Goal: Task Accomplishment & Management: Manage account settings

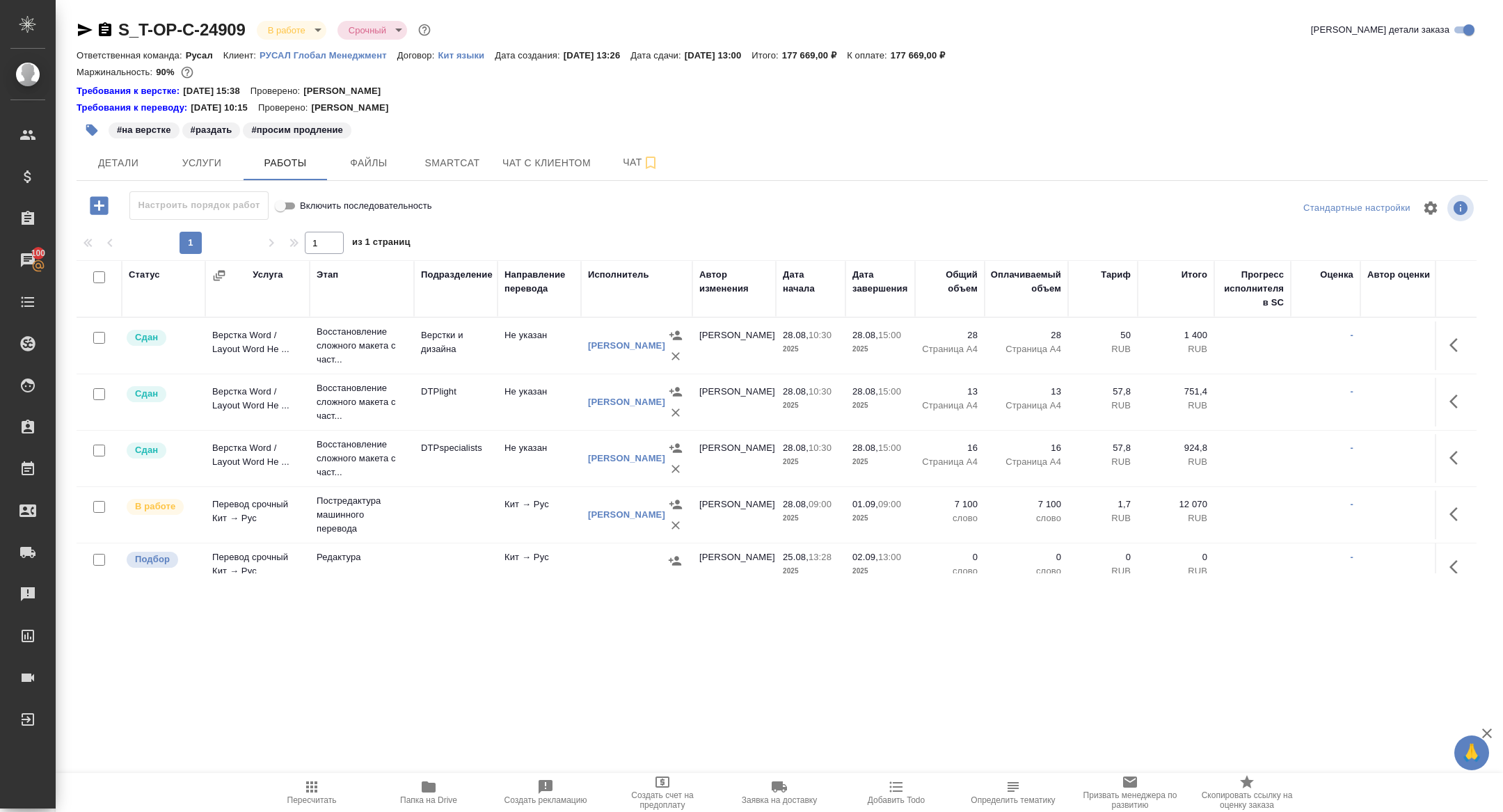
click at [1453, 563] on icon "button" at bounding box center [1453, 567] width 8 height 14
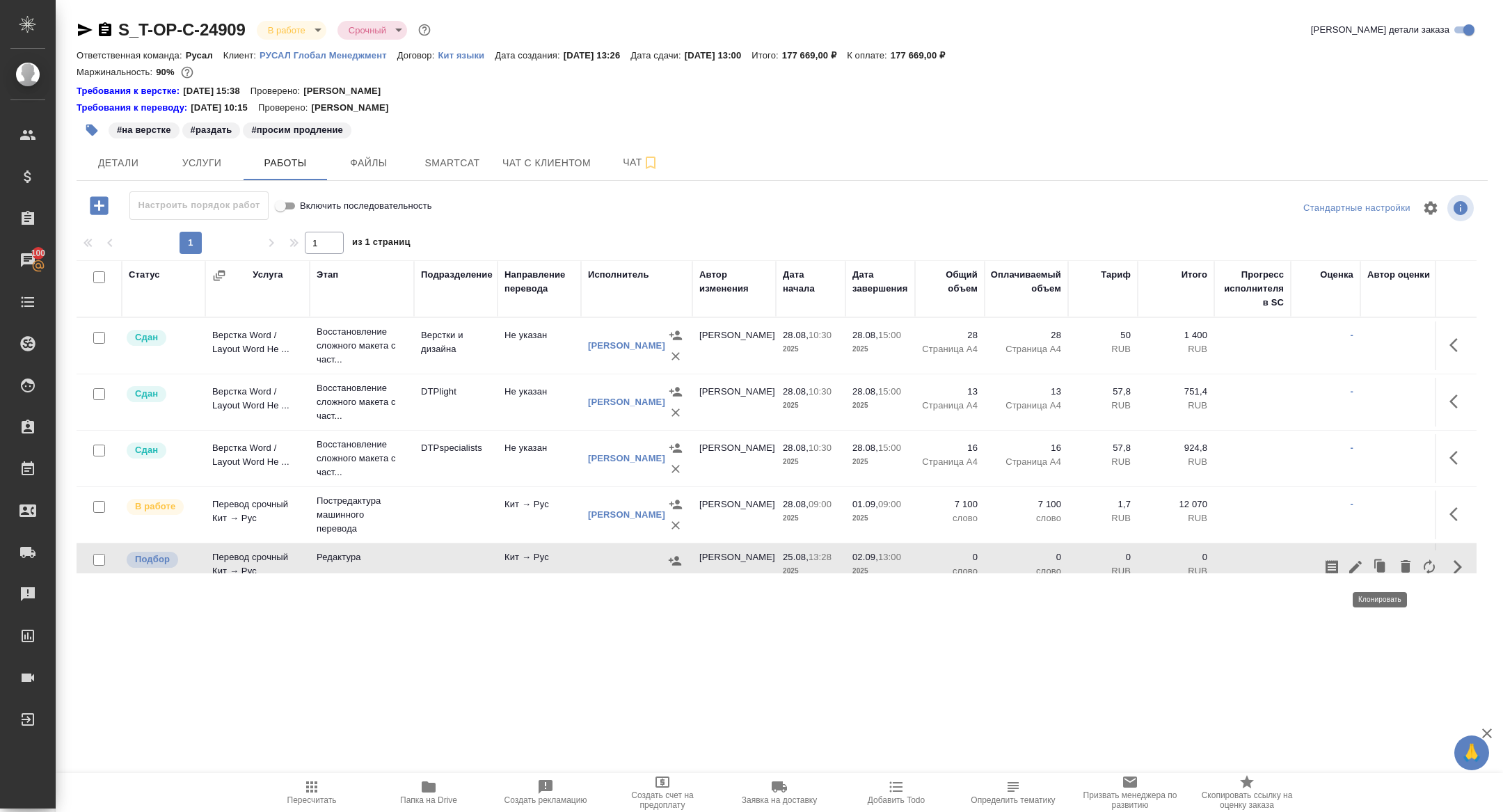
click at [1359, 562] on icon "button" at bounding box center [1355, 567] width 12 height 12
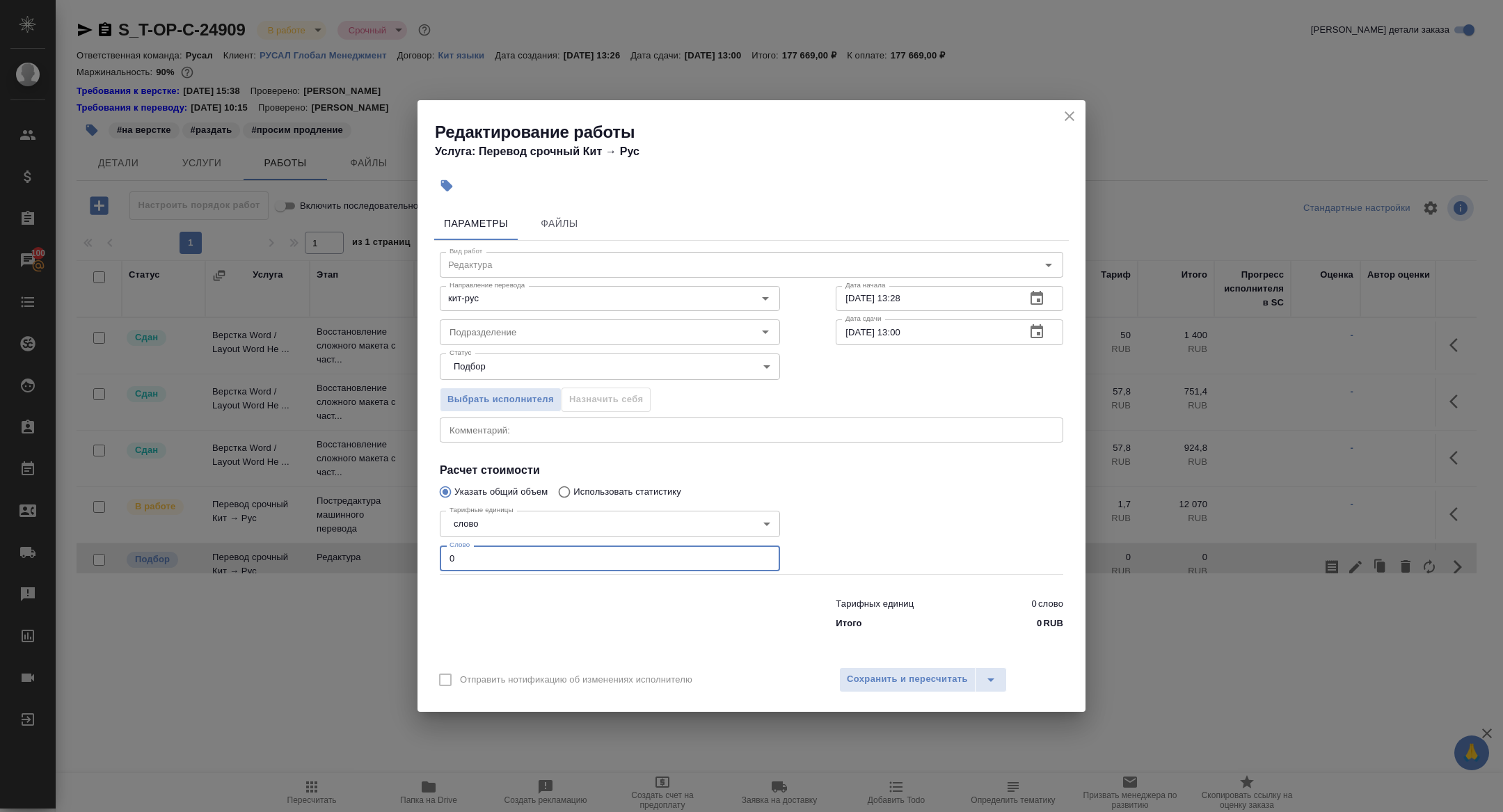
drag, startPoint x: 491, startPoint y: 550, endPoint x: 472, endPoint y: 569, distance: 26.9
click at [472, 569] on input "0" at bounding box center [609, 558] width 340 height 25
type input "12000"
click at [1042, 334] on icon "button" at bounding box center [1036, 331] width 12 height 14
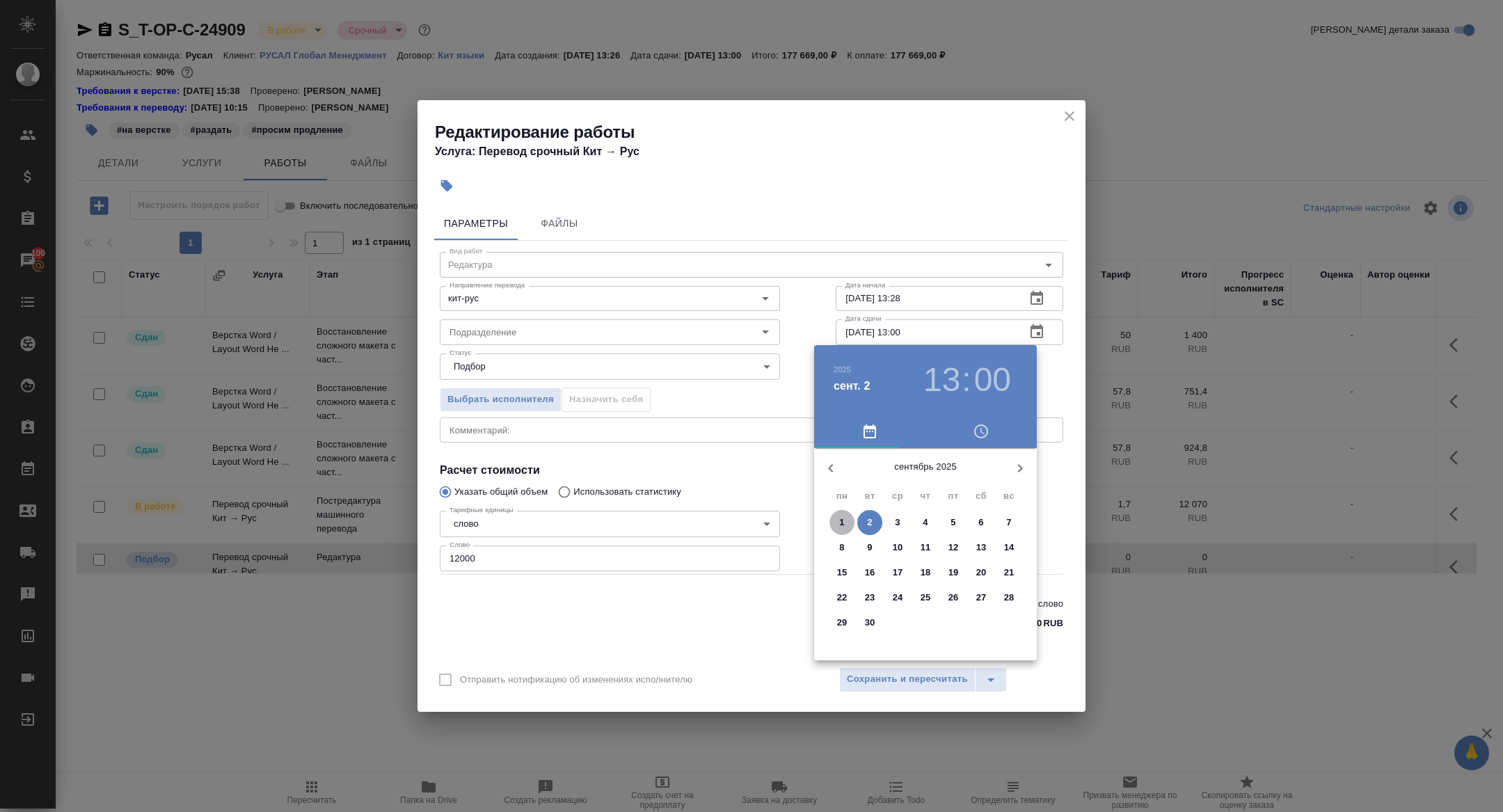
click at [841, 523] on p "1" at bounding box center [841, 522] width 4 height 14
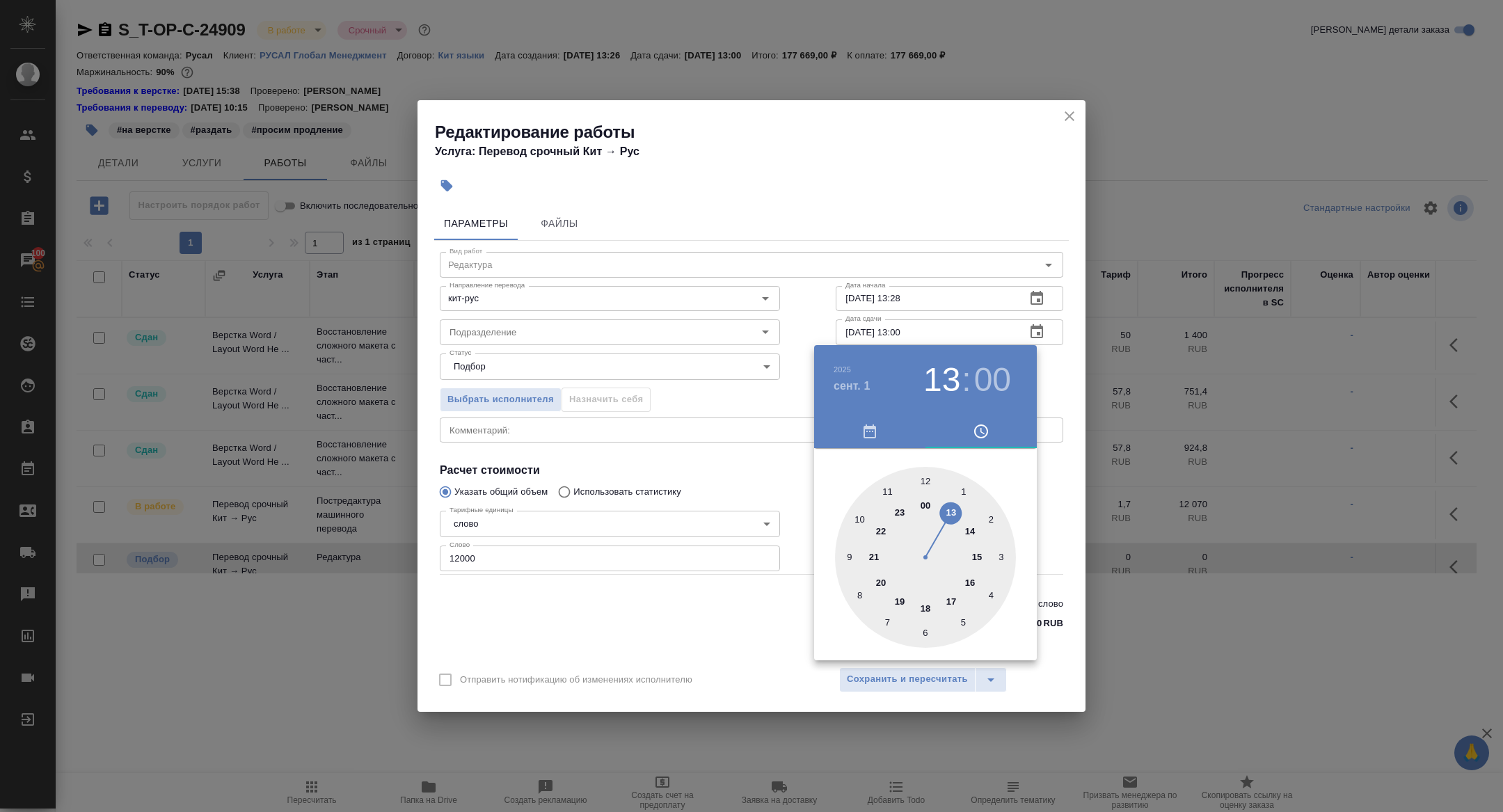
click at [926, 602] on div at bounding box center [926, 557] width 181 height 181
type input "01.09.2025 18:00"
drag, startPoint x: 679, startPoint y: 469, endPoint x: 810, endPoint y: 576, distance: 169.1
click at [679, 469] on div at bounding box center [751, 406] width 1503 height 812
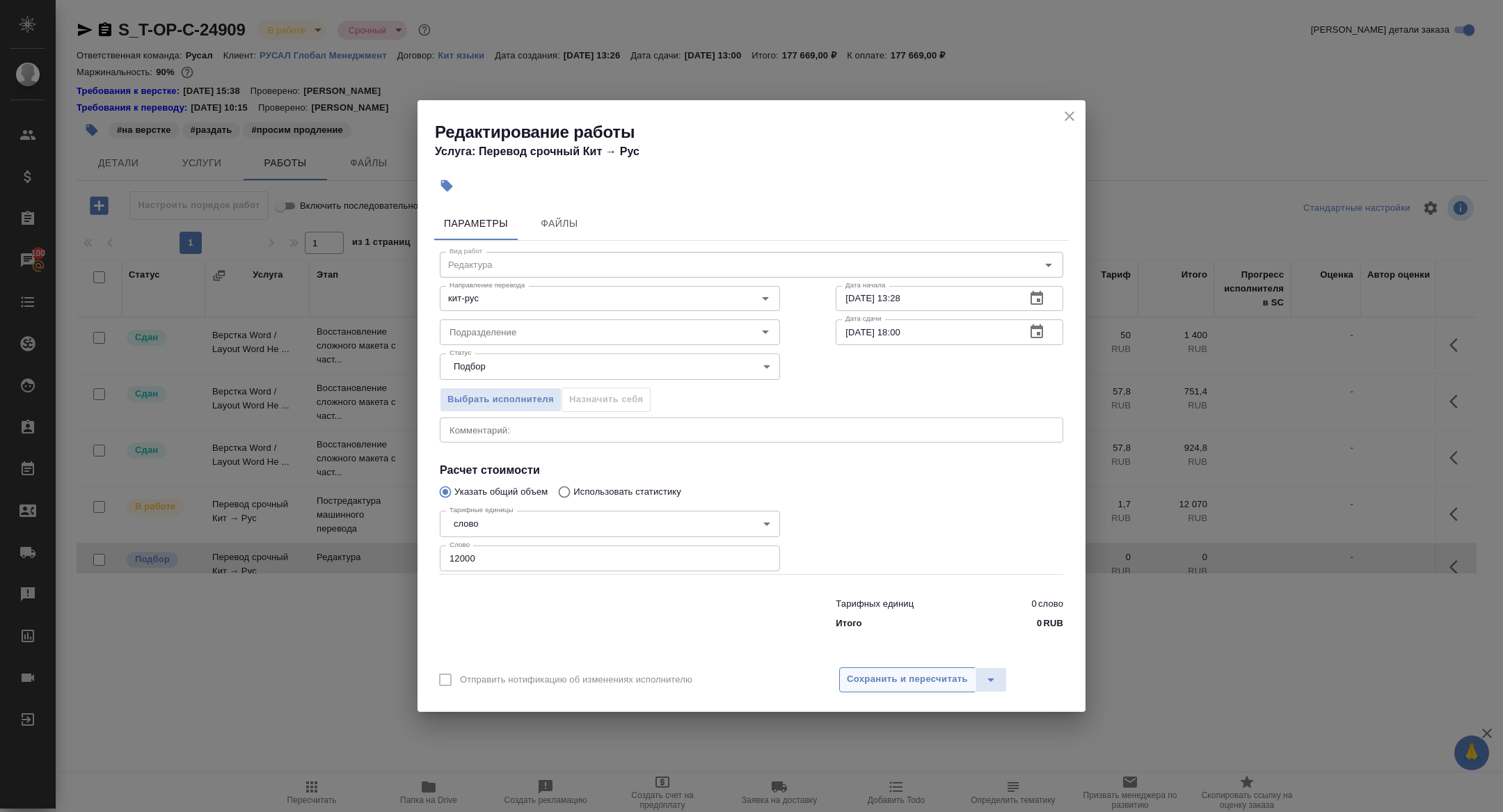
click at [903, 676] on span "Сохранить и пересчитать" at bounding box center [907, 679] width 121 height 16
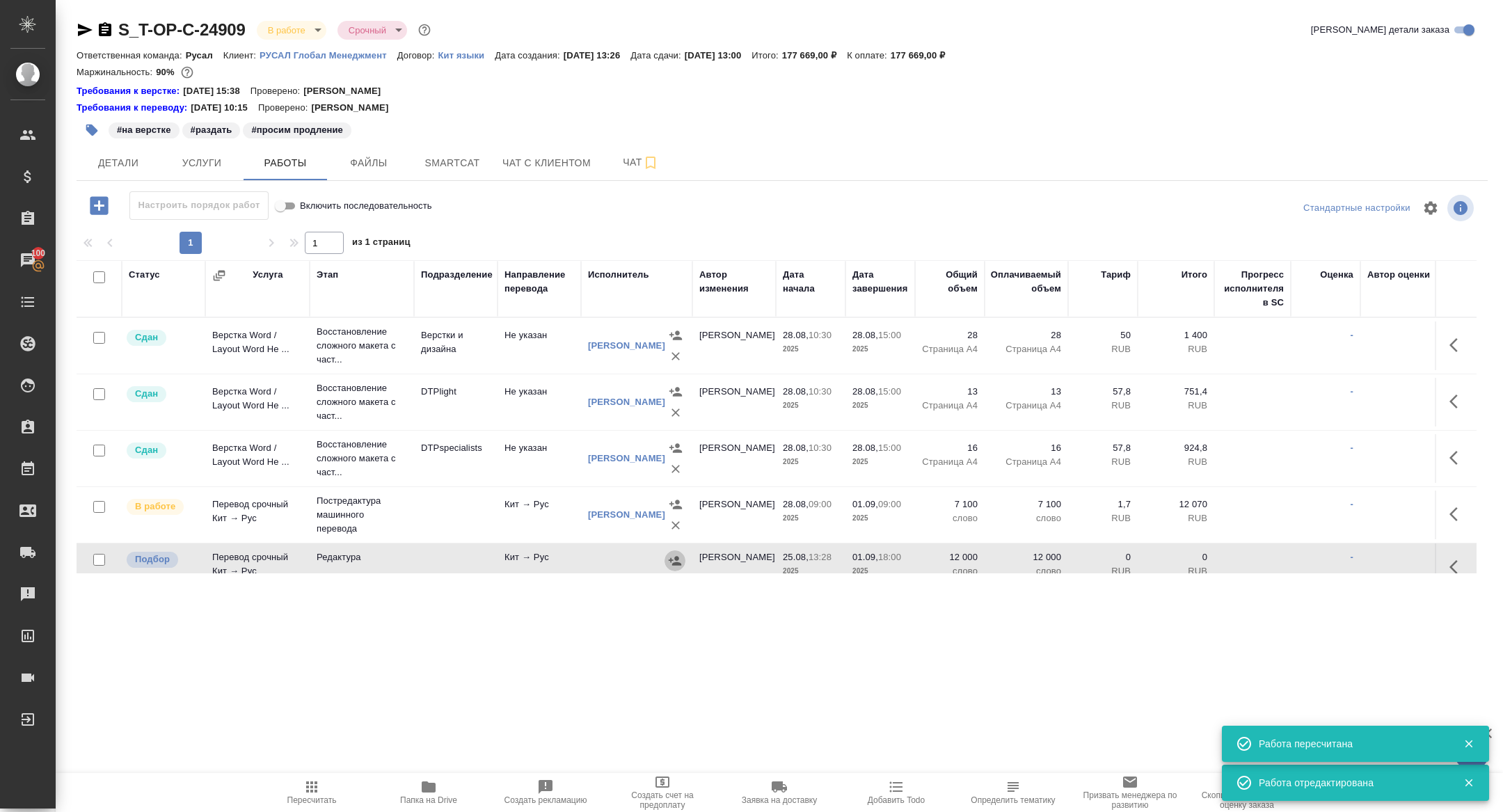
click at [675, 561] on icon "button" at bounding box center [675, 561] width 12 height 9
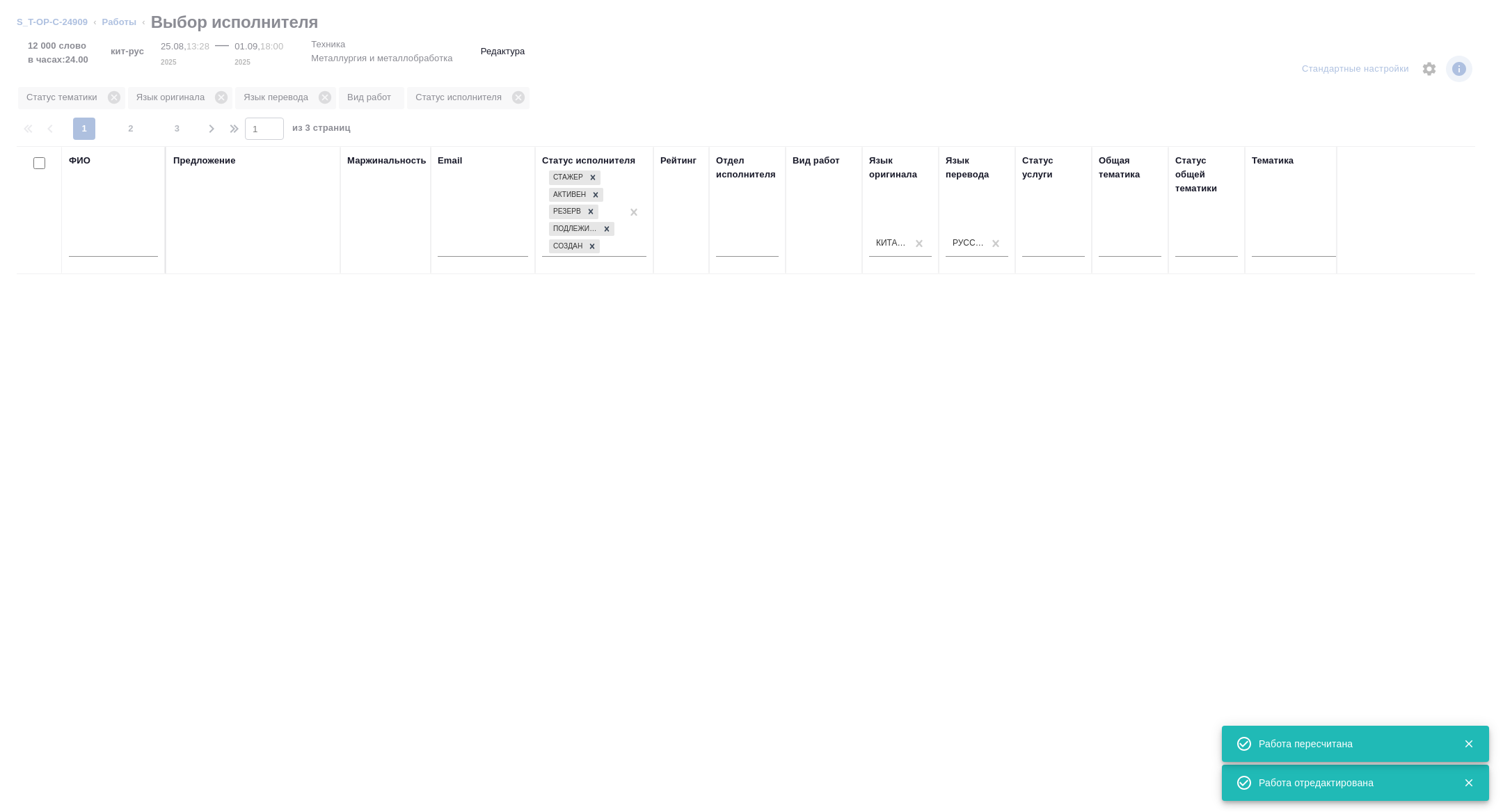
click at [141, 242] on input "text" at bounding box center [113, 248] width 89 height 18
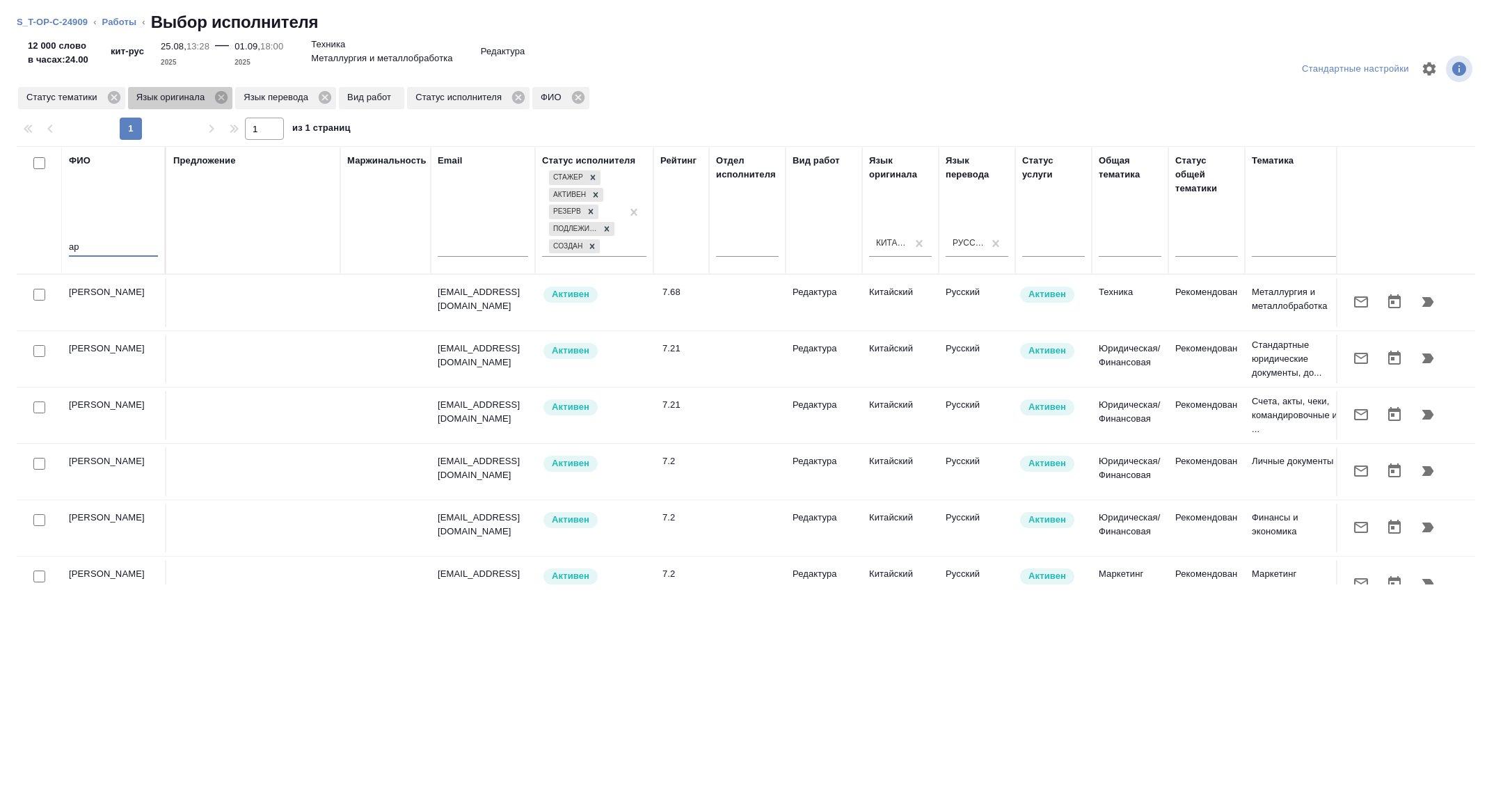
click at [228, 97] on icon at bounding box center [221, 97] width 15 height 15
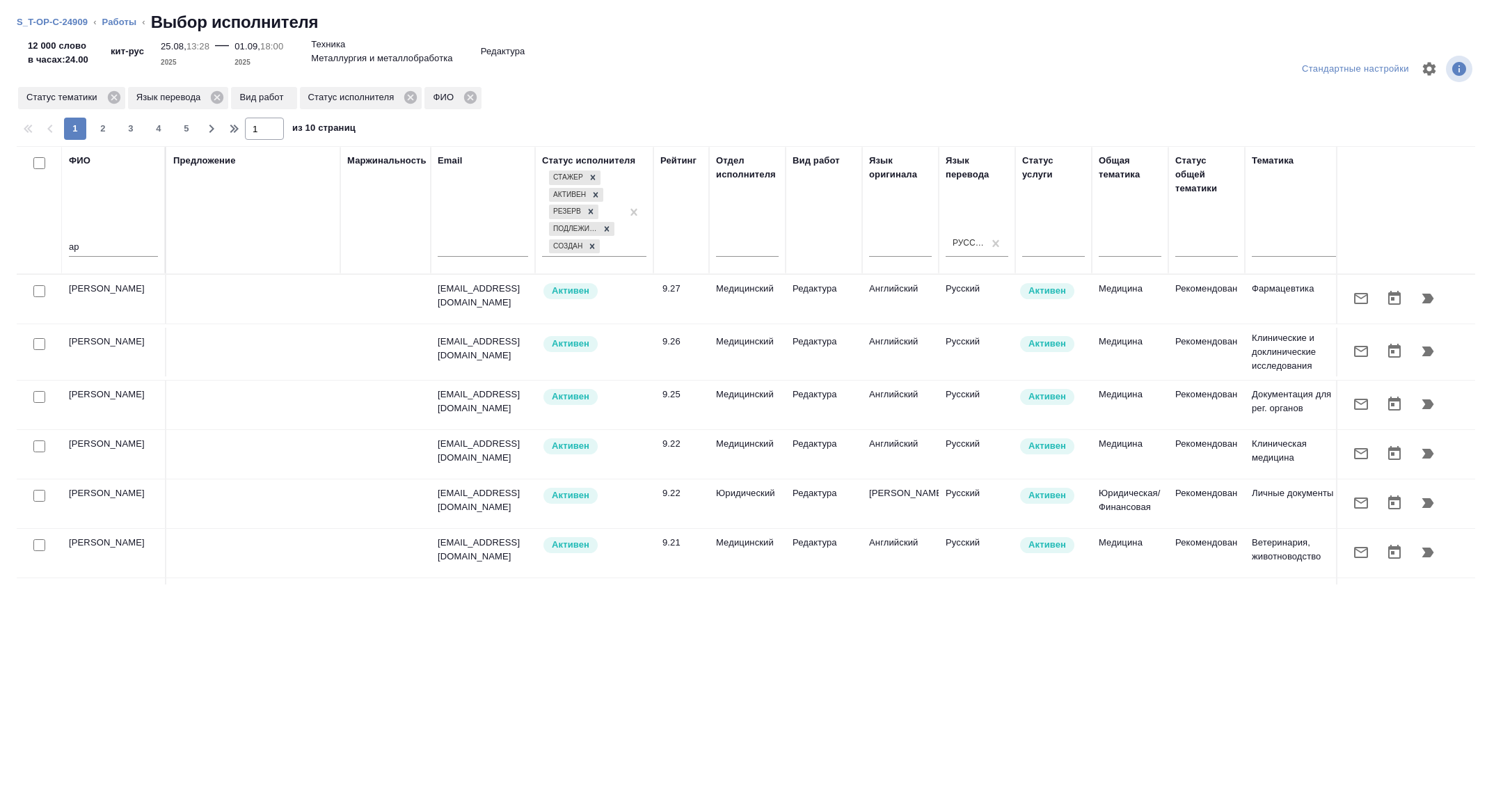
click at [102, 245] on input "ар" at bounding box center [113, 248] width 89 height 18
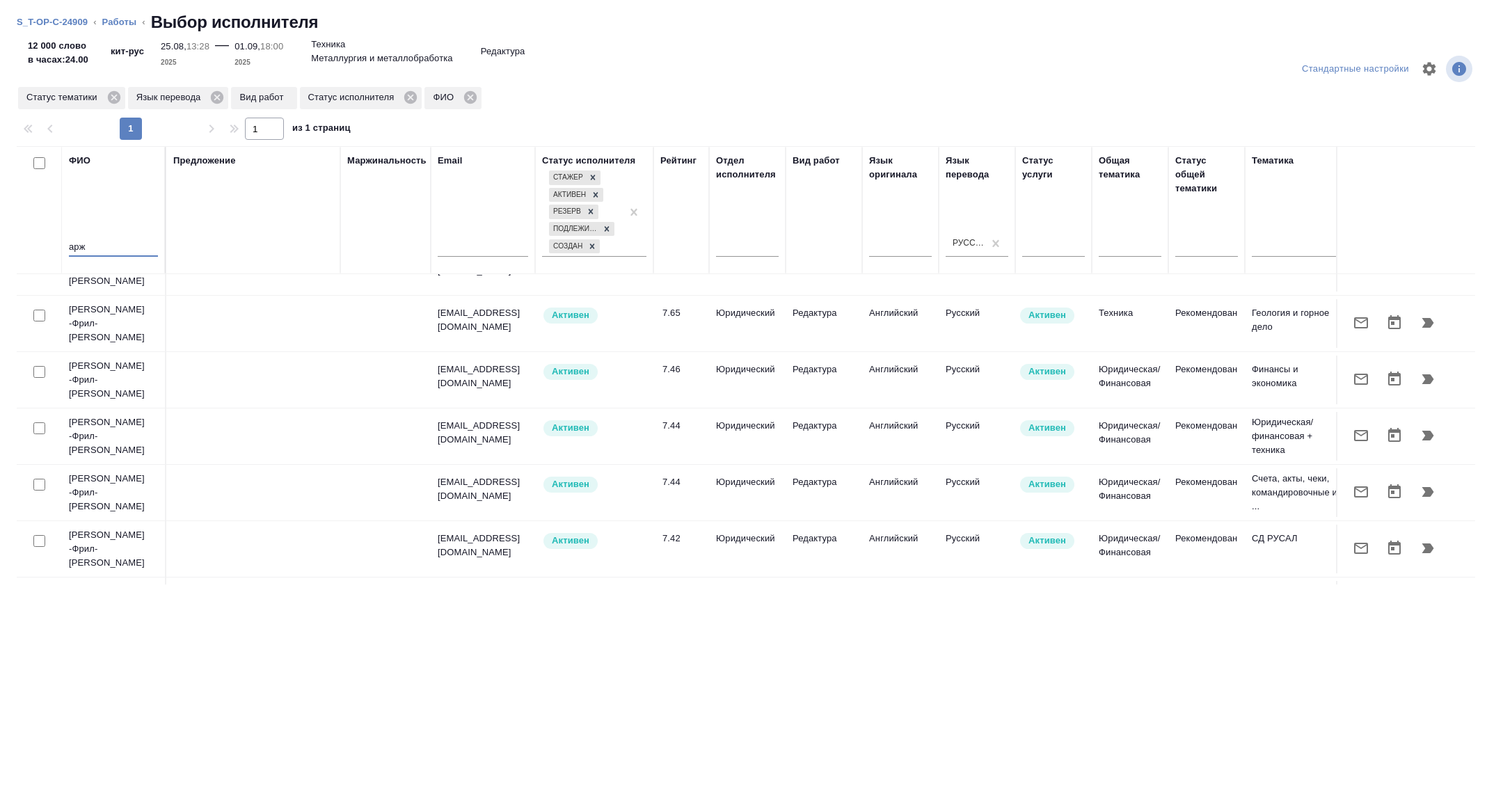
scroll to position [151, 0]
type input "арж"
click at [1369, 369] on button "button" at bounding box center [1361, 377] width 34 height 34
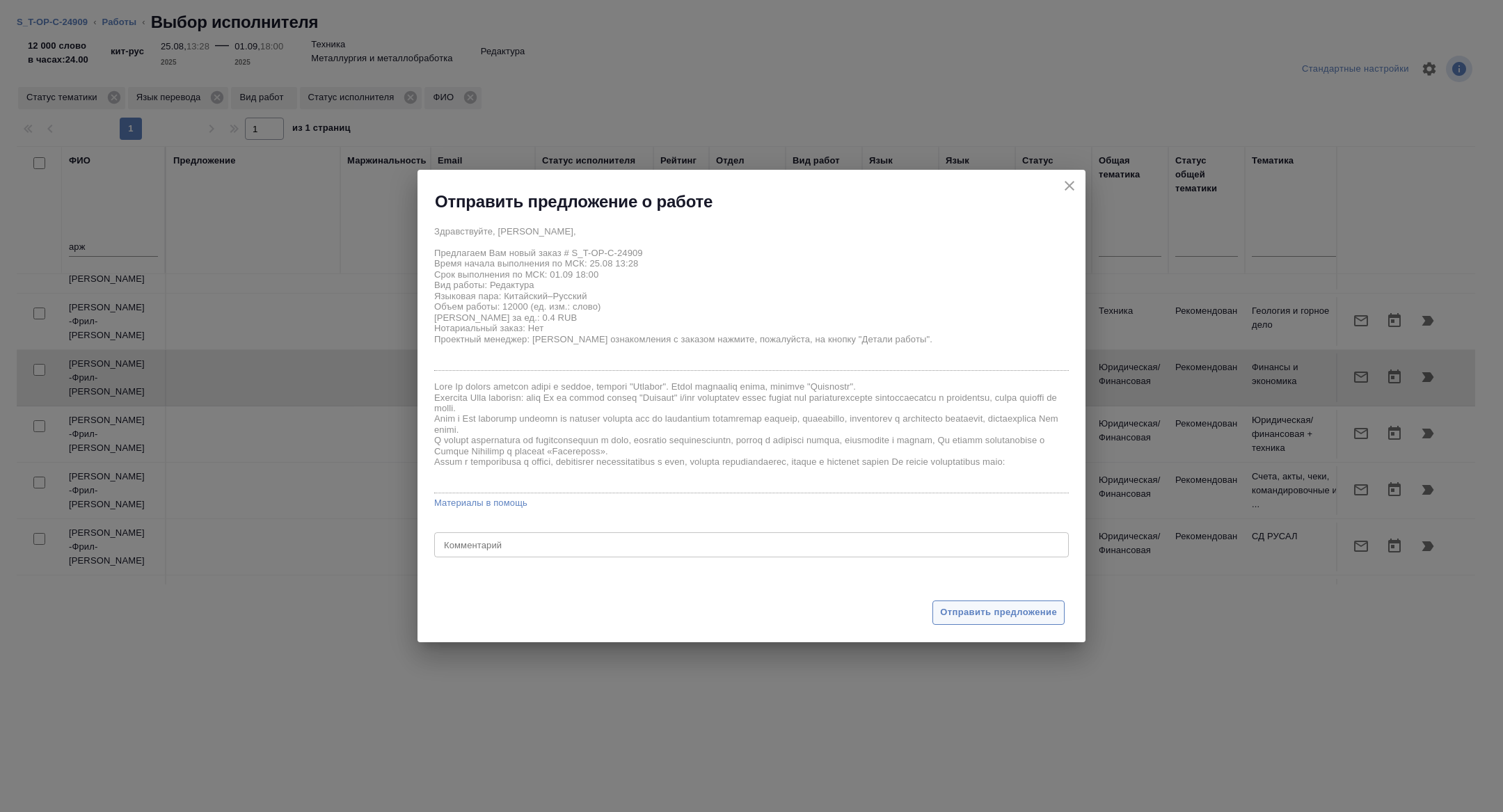
click at [1009, 607] on span "Отправить предложение" at bounding box center [998, 613] width 117 height 16
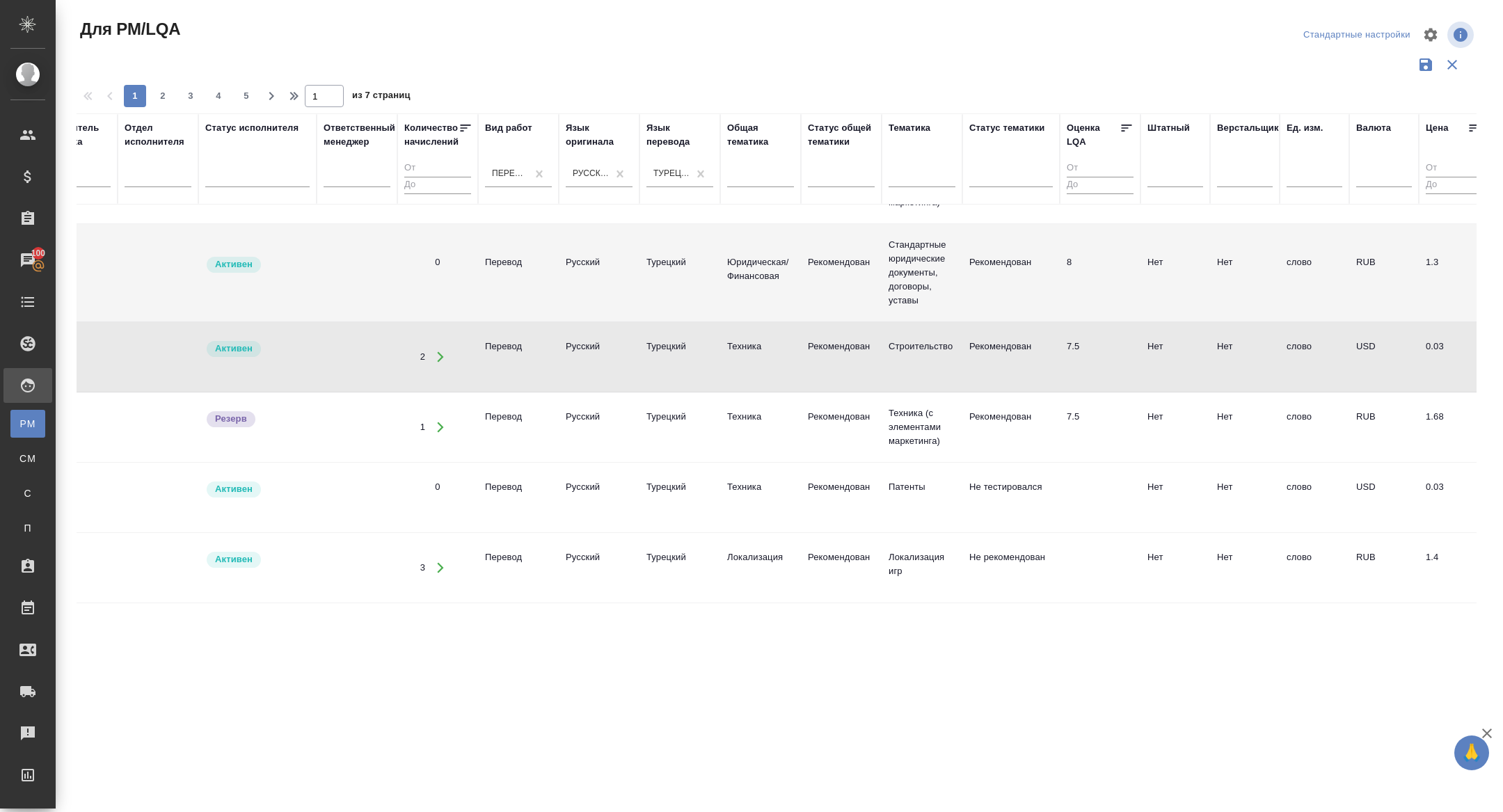
scroll to position [846, 0]
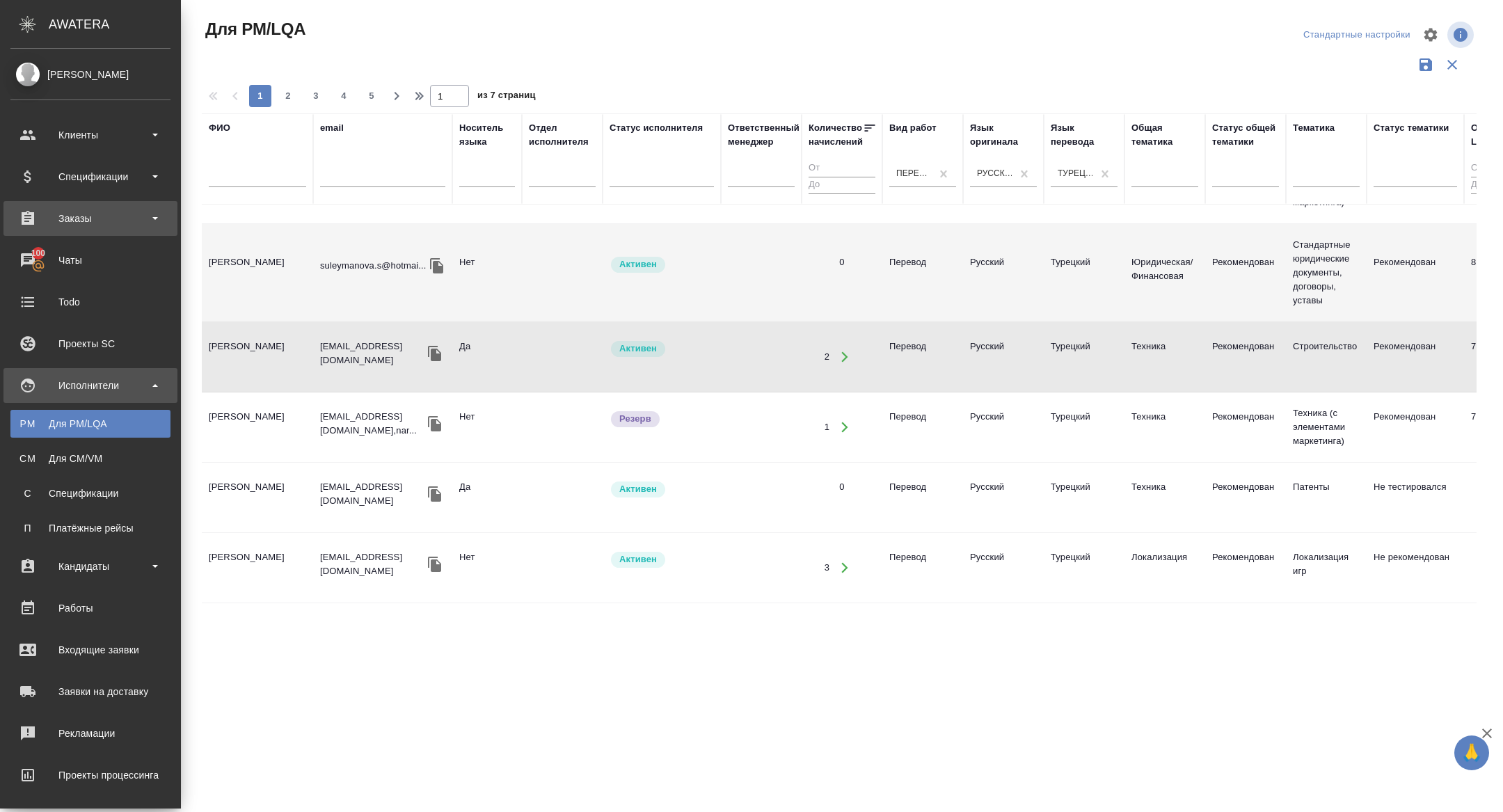
click at [31, 213] on div "Заказы" at bounding box center [90, 219] width 160 height 21
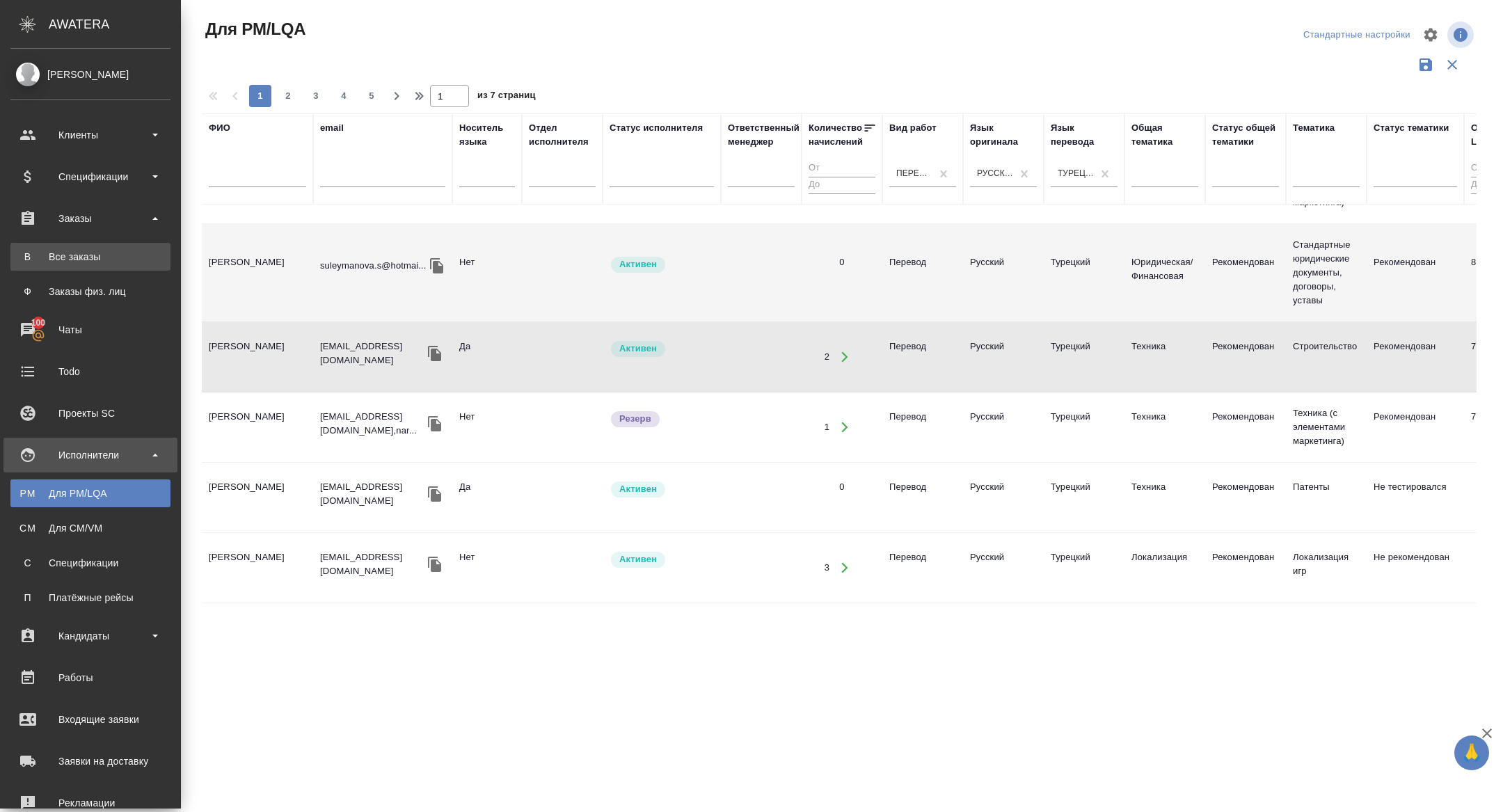
click at [74, 263] on div "Все заказы" at bounding box center [90, 257] width 146 height 14
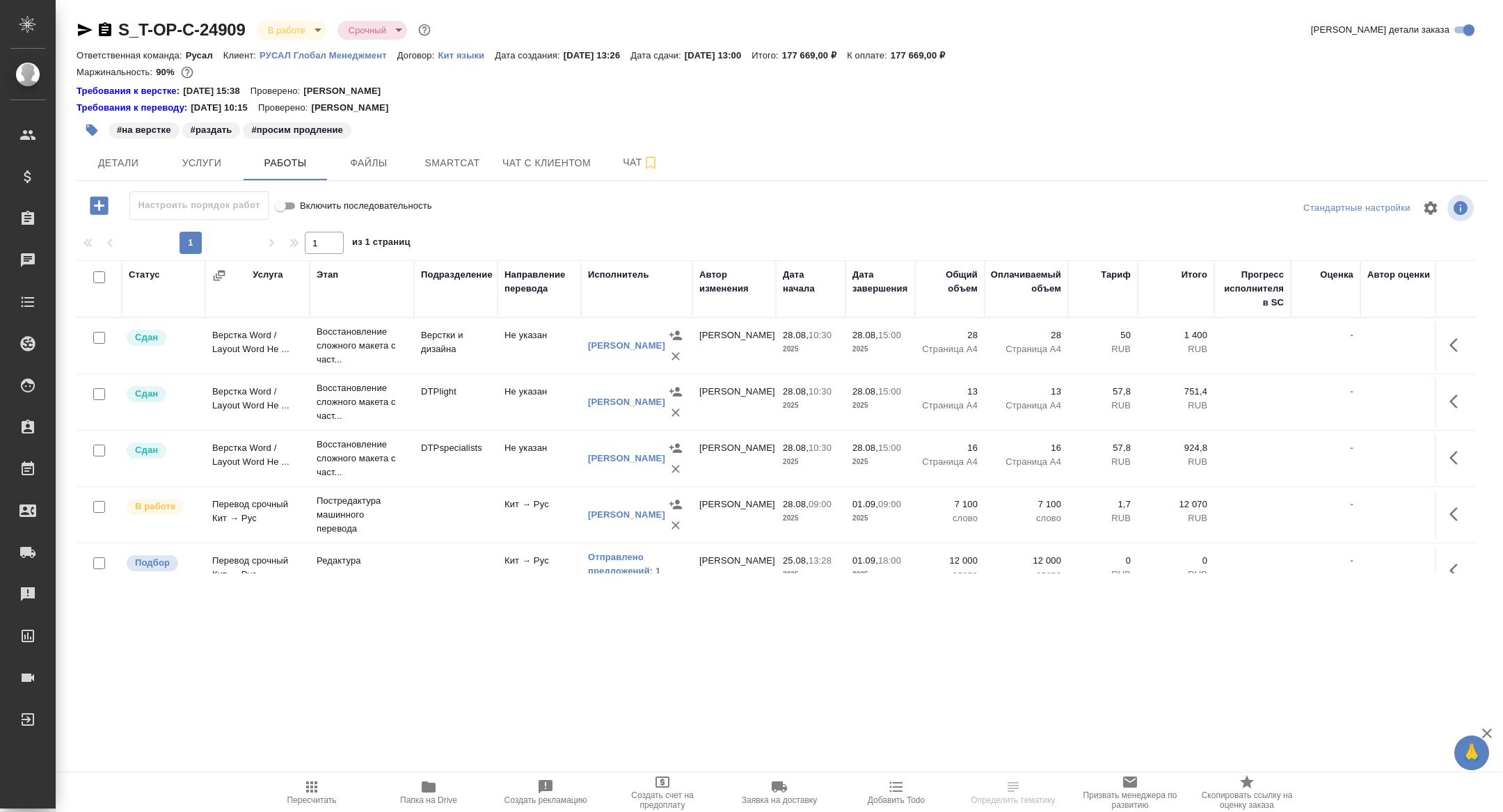
scroll to position [25, 0]
